Goal: Task Accomplishment & Management: Use online tool/utility

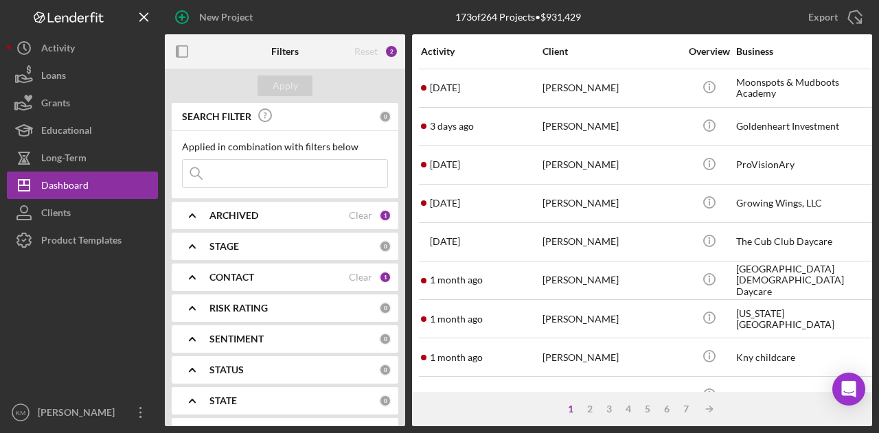
click at [299, 17] on div "New Project" at bounding box center [282, 17] width 235 height 34
